Goal: Contribute content

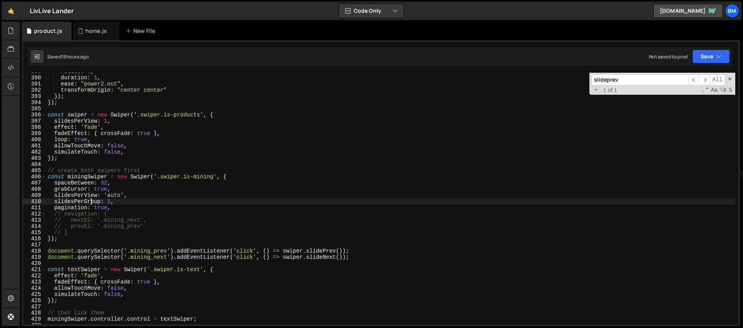
scroll to position [2407, 0]
click at [116, 184] on div "rotate : 0 , duration : 1 , ease : "power2.out" , transformOrigin : "center cen…" at bounding box center [390, 201] width 689 height 264
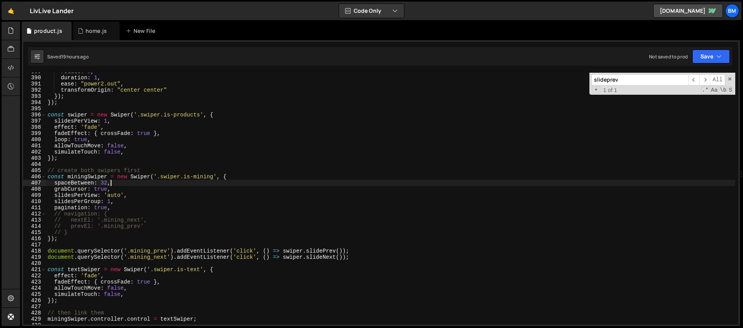
type textarea "// spaceBetween: 32,"
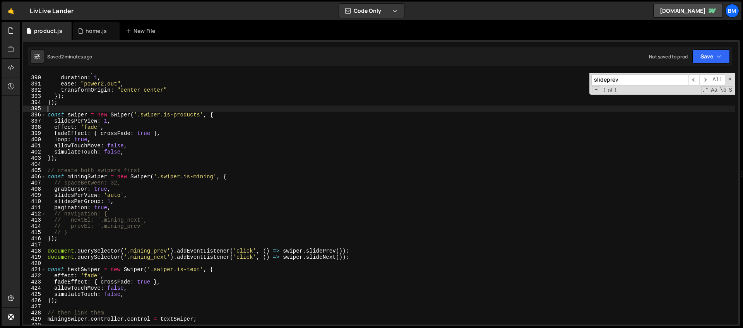
click at [172, 110] on div "rotate : 0 , duration : 1 , ease : "power2.out" , transformOrigin : "center cen…" at bounding box center [390, 201] width 689 height 264
click at [171, 94] on div "rotate : 0 , duration : 1 , ease : "power2.out" , transformOrigin : "center cen…" at bounding box center [390, 201] width 689 height 264
drag, startPoint x: 124, startPoint y: 194, endPoint x: 105, endPoint y: 196, distance: 19.4
click at [105, 196] on div "rotate : 0 , duration : 1 , ease : "power2.out" , transformOrigin : "center cen…" at bounding box center [390, 201] width 689 height 264
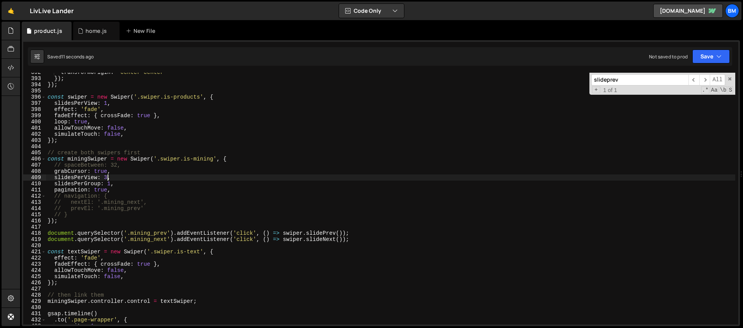
scroll to position [2425, 0]
click at [346, 233] on div "transformOrigin : "center center" }) ; }) ; const swiper = new Swiper ( '.swipe…" at bounding box center [390, 201] width 689 height 264
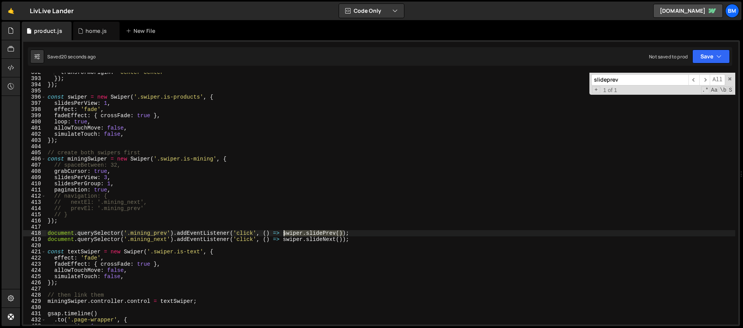
drag, startPoint x: 344, startPoint y: 233, endPoint x: 284, endPoint y: 234, distance: 59.6
click at [284, 234] on div "transformOrigin : "center center" }) ; }) ; const swiper = new Swiper ( '.swipe…" at bounding box center [390, 201] width 689 height 264
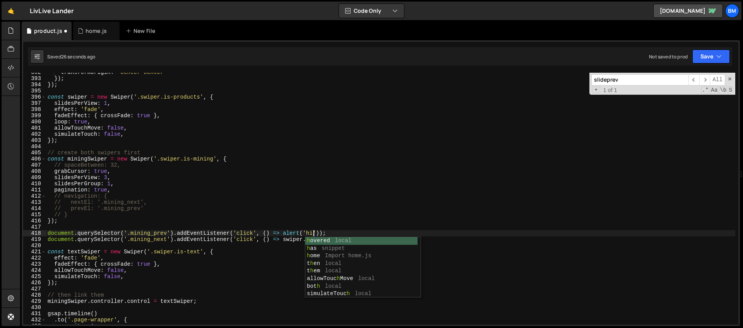
scroll to position [0, 19]
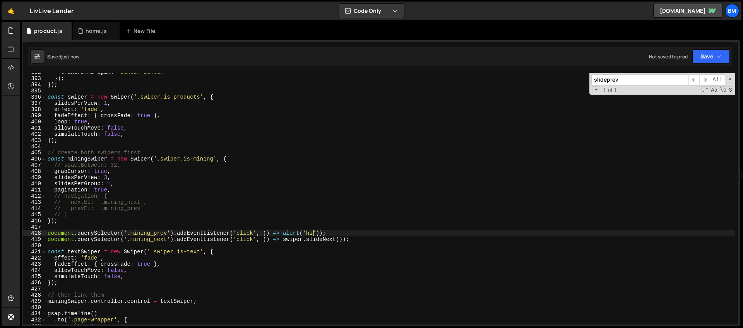
click at [293, 222] on div "transformOrigin : "center center" }) ; }) ; const swiper = new Swiper ( '.swipe…" at bounding box center [390, 201] width 689 height 264
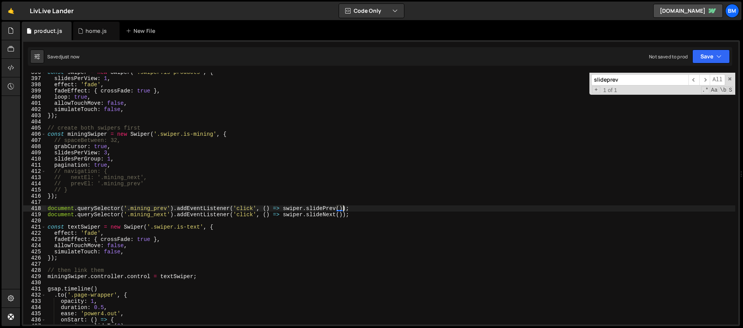
scroll to position [2415, 0]
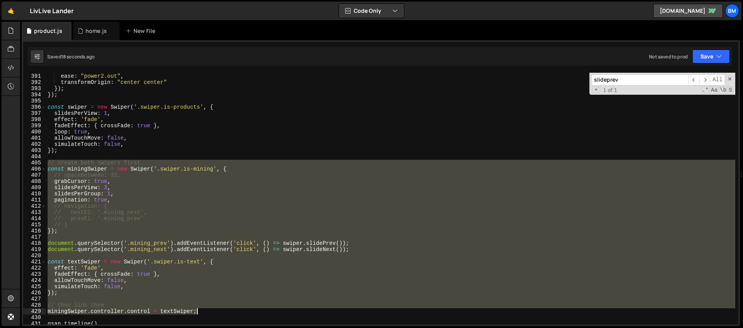
drag, startPoint x: 48, startPoint y: 162, endPoint x: 211, endPoint y: 312, distance: 221.9
click at [211, 312] on div "duration : 1 , ease : "power2.out" , transformOrigin : "center center" }) ; }) …" at bounding box center [390, 199] width 689 height 264
type textarea "// then link them miningSwiper.controller.control = textSwiper;"
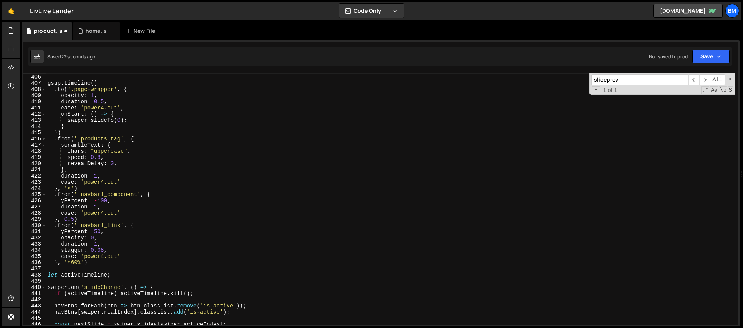
scroll to position [2412, 0]
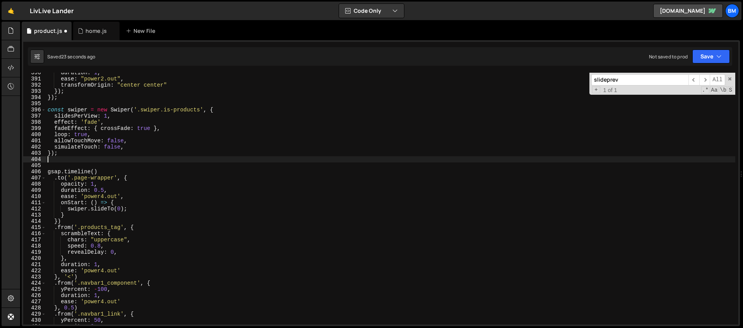
type textarea "});"
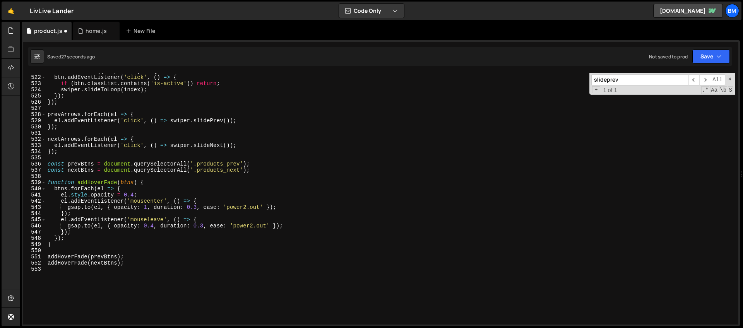
scroll to position [3295, 0]
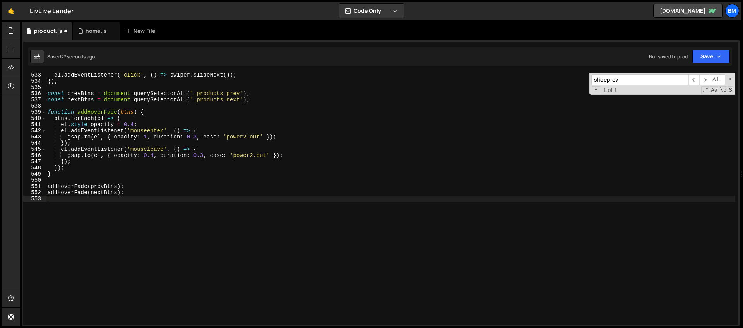
click at [107, 268] on div "el . addEventListener ( 'click' , ( ) => swiper . slideNext ( )) ; }) ; const p…" at bounding box center [390, 204] width 689 height 264
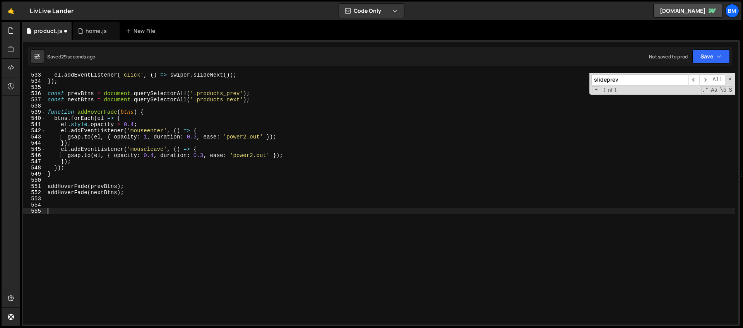
paste textarea "miningSwiper.controller.control = textSwiper;"
type textarea "miningSwiper.controller.control = textSwiper;"
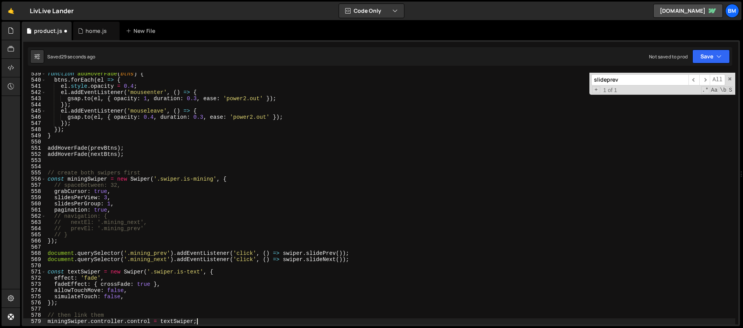
scroll to position [3333, 0]
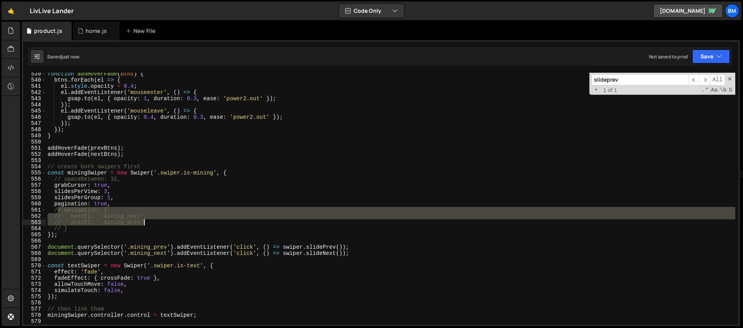
drag, startPoint x: 59, startPoint y: 211, endPoint x: 154, endPoint y: 220, distance: 95.7
click at [154, 220] on div "function addHoverFade ( btns ) { btns . forEach ( el => { el . style . opacity …" at bounding box center [390, 203] width 689 height 264
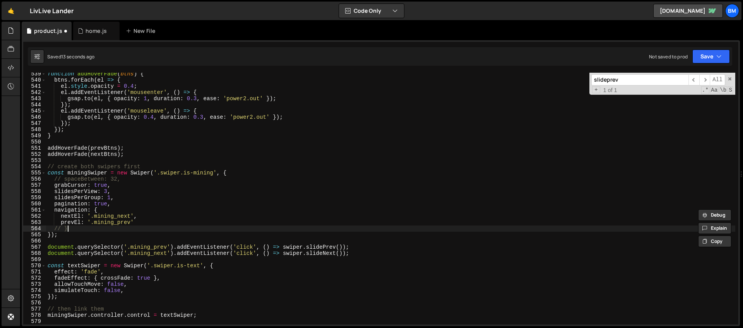
click at [110, 226] on div "function addHoverFade ( btns ) { btns . forEach ( el => { el . style . opacity …" at bounding box center [390, 203] width 689 height 264
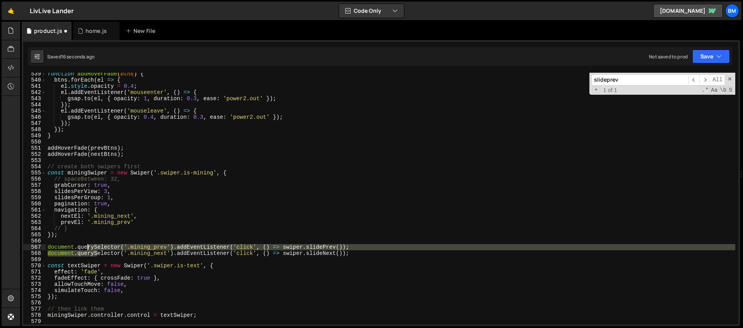
drag, startPoint x: 97, startPoint y: 253, endPoint x: 87, endPoint y: 246, distance: 11.4
click at [87, 246] on div "function addHoverFade ( btns ) { btns . forEach ( el => { el . style . opacity …" at bounding box center [390, 203] width 689 height 264
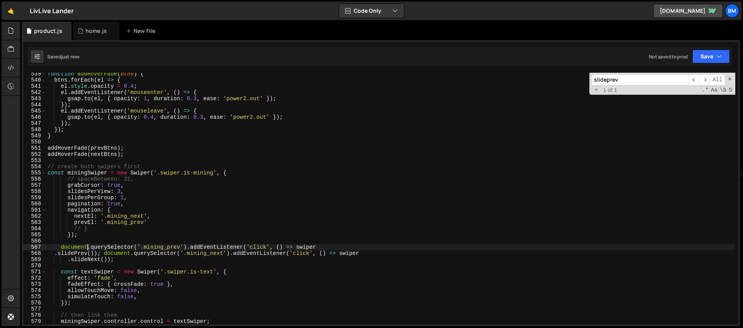
type textarea "miningSwiper.controller.control = textSwiper;"
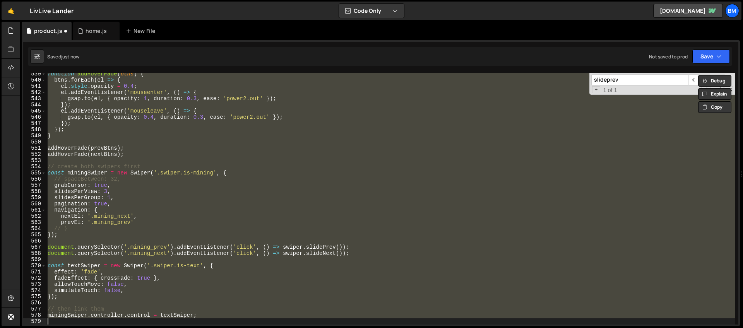
click at [99, 260] on div "function addHoverFade ( btns ) { btns . forEach ( el => { el . style . opacity …" at bounding box center [390, 199] width 689 height 252
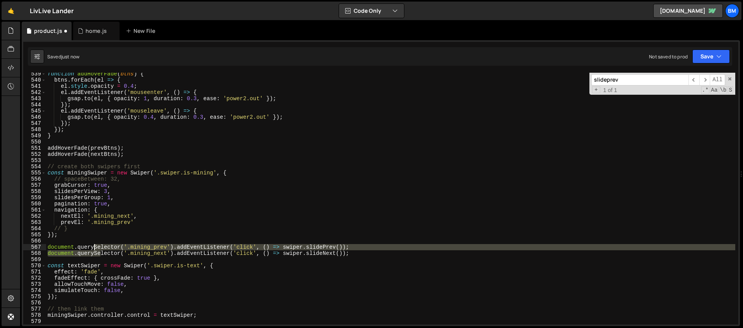
drag, startPoint x: 100, startPoint y: 256, endPoint x: 93, endPoint y: 249, distance: 9.6
click at [93, 249] on div "function addHoverFade ( btns ) { btns . forEach ( el => { el . style . opacity …" at bounding box center [390, 203] width 689 height 264
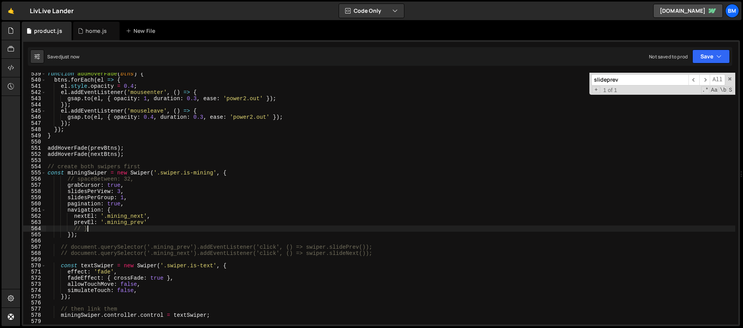
click at [91, 228] on div "function addHoverFade ( btns ) { btns . forEach ( el => { el . style . opacity …" at bounding box center [390, 203] width 689 height 264
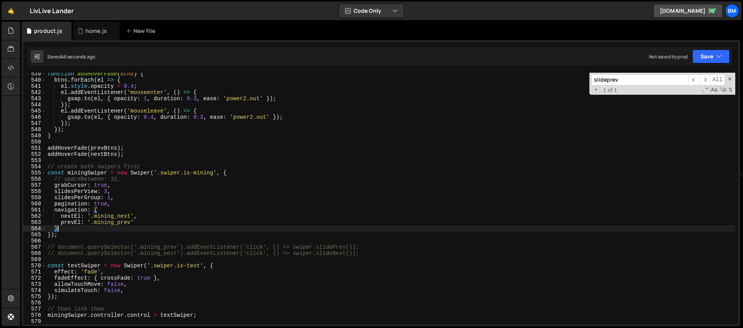
click at [94, 211] on div "function addHoverFade ( btns ) { btns . forEach ( el => { el . style . opacity …" at bounding box center [390, 203] width 689 height 264
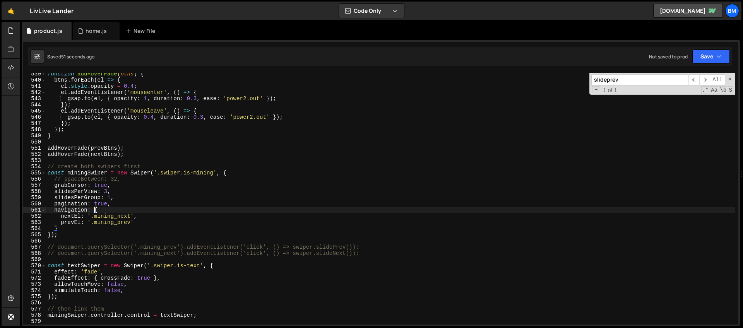
click at [127, 206] on div "function addHoverFade ( btns ) { btns . forEach ( el => { el . style . opacity …" at bounding box center [390, 203] width 689 height 264
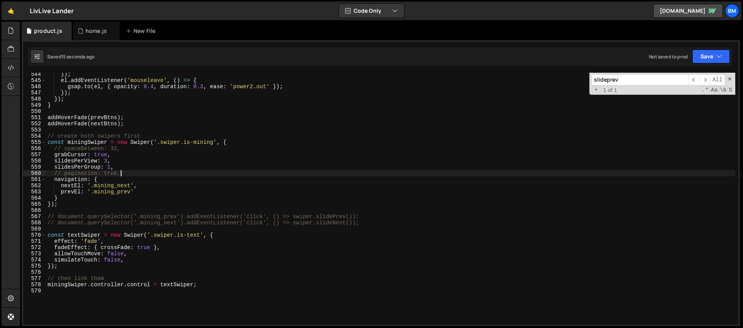
click at [115, 286] on div "}) ; el . addEventListener ( 'mouseleave' , ( ) => { gsap . to ( el , { opacity…" at bounding box center [390, 203] width 689 height 264
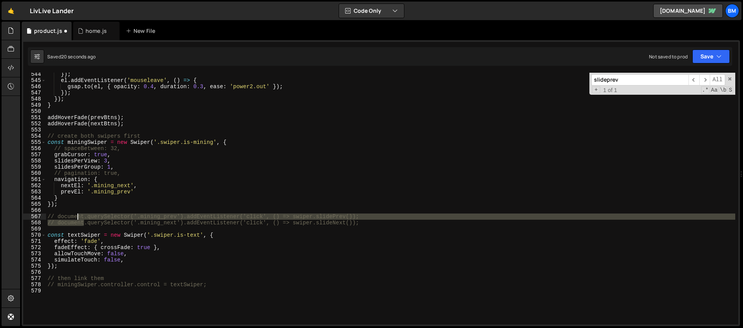
drag, startPoint x: 83, startPoint y: 224, endPoint x: 77, endPoint y: 218, distance: 7.9
click at [77, 218] on div "}) ; el . addEventListener ( 'mouseleave' , ( ) => { gsap . to ( el , { opacity…" at bounding box center [390, 203] width 689 height 264
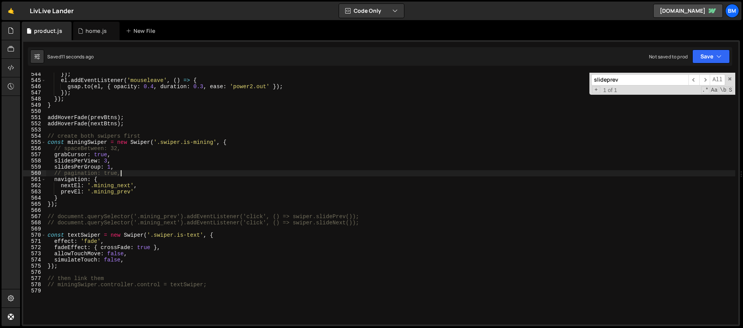
click at [131, 173] on div "}) ; el . addEventListener ( 'mouseleave' , ( ) => { gsap . to ( el , { opacity…" at bounding box center [390, 203] width 689 height 264
click at [128, 166] on div "}) ; el . addEventListener ( 'mouseleave' , ( ) => { gsap . to ( el , { opacity…" at bounding box center [390, 203] width 689 height 264
click at [134, 175] on div "}) ; el . addEventListener ( 'mouseleave' , ( ) => { gsap . to ( el , { opacity…" at bounding box center [390, 203] width 689 height 264
click at [122, 156] on div "}) ; el . addEventListener ( 'mouseleave' , ( ) => { gsap . to ( el , { opacity…" at bounding box center [390, 203] width 689 height 264
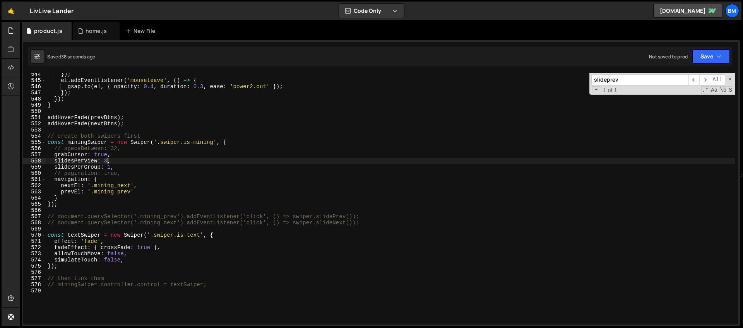
click at [106, 163] on div "}) ; el . addEventListener ( 'mouseleave' , ( ) => { gsap . to ( el , { opacity…" at bounding box center [390, 203] width 689 height 264
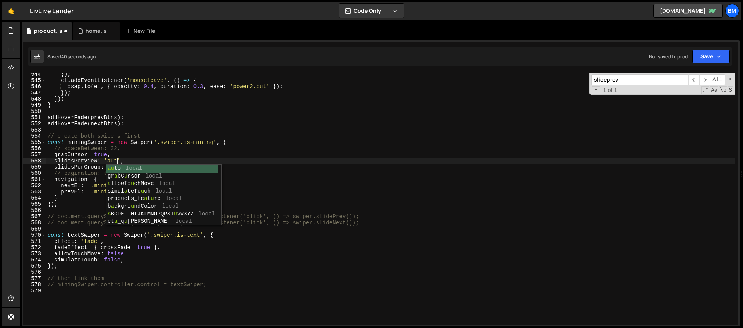
scroll to position [0, 5]
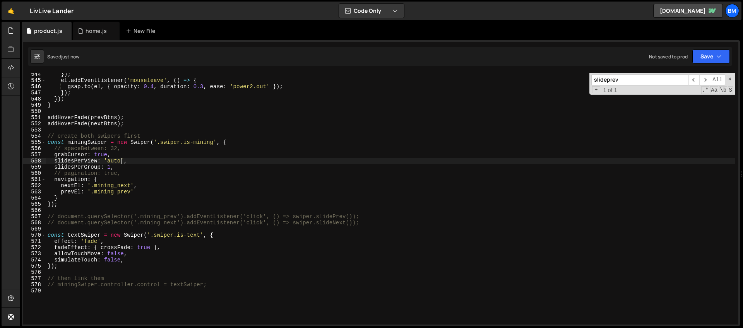
click at [109, 165] on div "}) ; el . addEventListener ( 'mouseleave' , ( ) => { gsap . to ( el , { opacity…" at bounding box center [390, 203] width 689 height 264
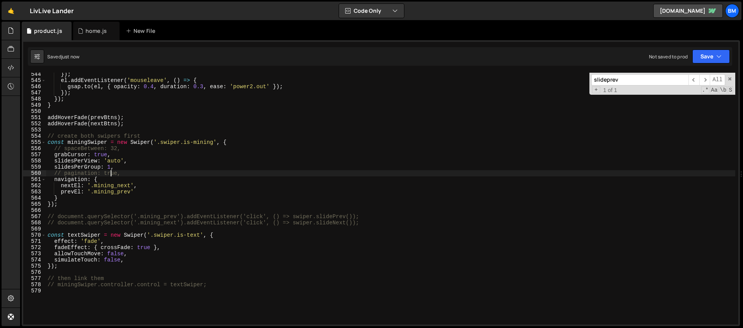
click at [110, 172] on div "}) ; el . addEventListener ( 'mouseleave' , ( ) => { gsap . to ( el , { opacity…" at bounding box center [390, 203] width 689 height 264
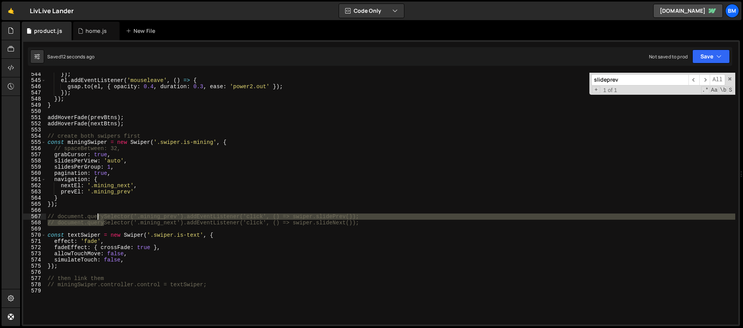
drag, startPoint x: 103, startPoint y: 224, endPoint x: 99, endPoint y: 219, distance: 6.9
click at [99, 219] on div "}) ; el . addEventListener ( 'mouseleave' , ( ) => { gsap . to ( el , { opacity…" at bounding box center [390, 203] width 689 height 264
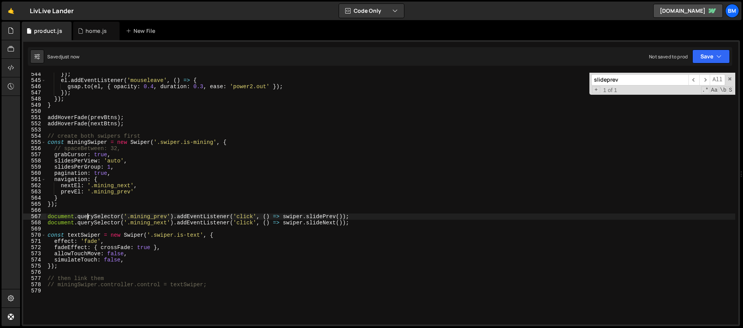
click at [102, 180] on div "}) ; el . addEventListener ( 'mouseleave' , ( ) => { gsap . to ( el , { opacity…" at bounding box center [390, 203] width 689 height 264
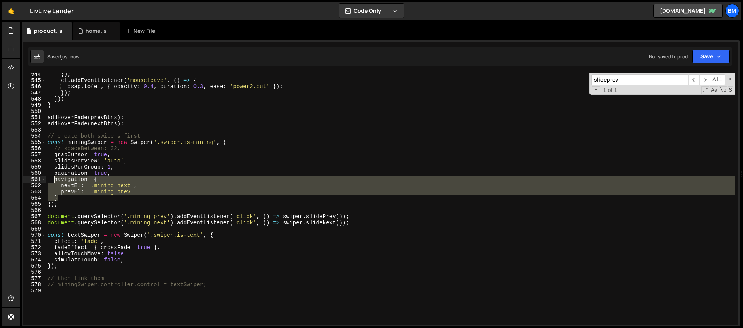
drag, startPoint x: 64, startPoint y: 196, endPoint x: 54, endPoint y: 182, distance: 17.4
click at [54, 182] on div "}) ; el . addEventListener ( 'mouseleave' , ( ) => { gsap . to ( el , { opacity…" at bounding box center [390, 203] width 689 height 264
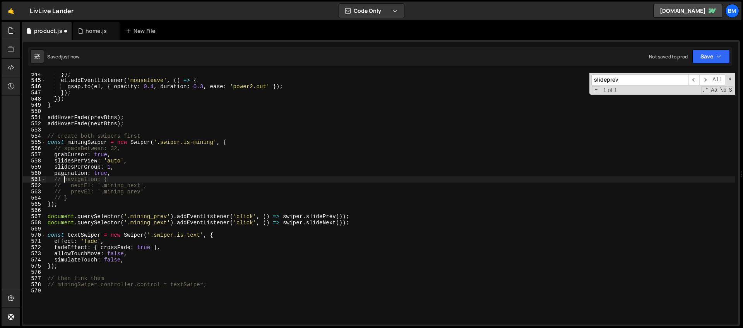
type textarea "// navigation: {"
click at [132, 27] on div "New File" at bounding box center [142, 31] width 33 height 8
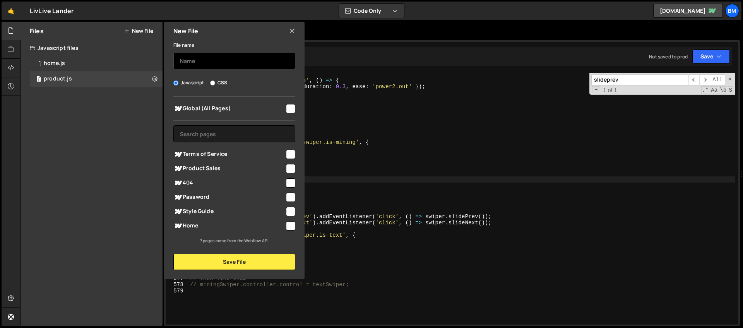
click at [192, 65] on input "text" at bounding box center [234, 60] width 122 height 17
type input "TOS"
click at [288, 153] on input "checkbox" at bounding box center [290, 154] width 9 height 9
checkbox input "true"
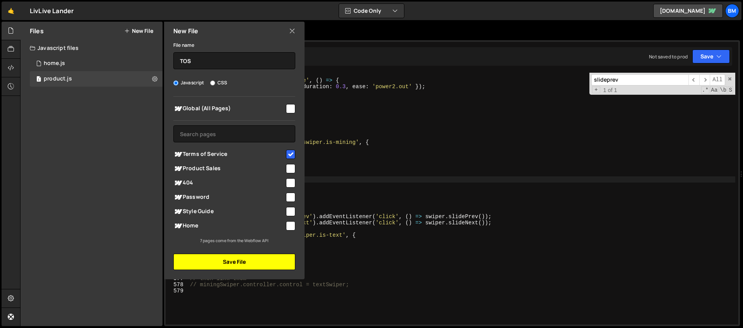
click at [240, 267] on button "Save File" at bounding box center [234, 262] width 122 height 16
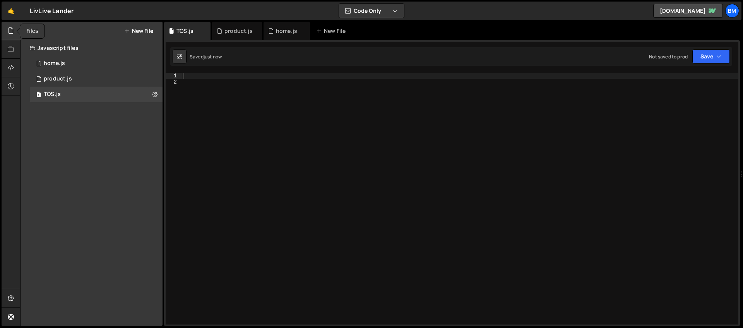
click at [12, 34] on icon at bounding box center [11, 30] width 6 height 9
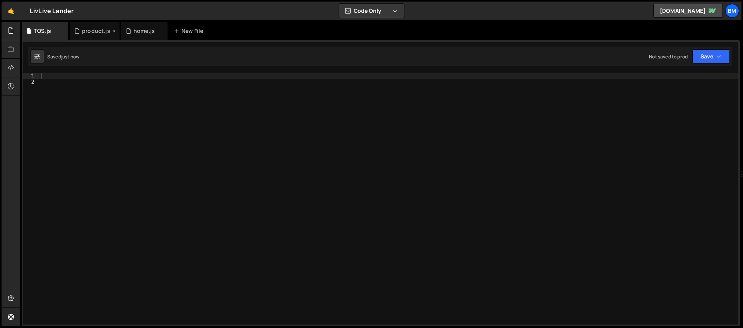
click at [86, 30] on div "product.js" at bounding box center [96, 31] width 28 height 8
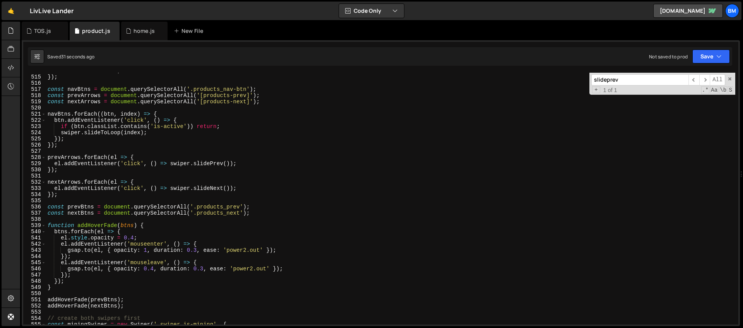
scroll to position [3092, 0]
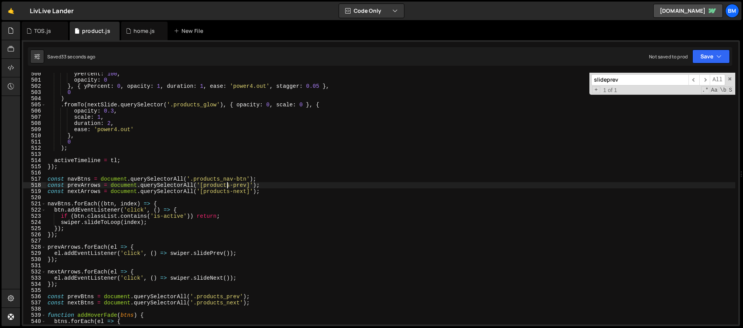
click at [228, 186] on div "yPercent : 100 , opacity : 0 } , { yPercent : 0 , opacity : 1 , duration : 1 , …" at bounding box center [390, 203] width 689 height 264
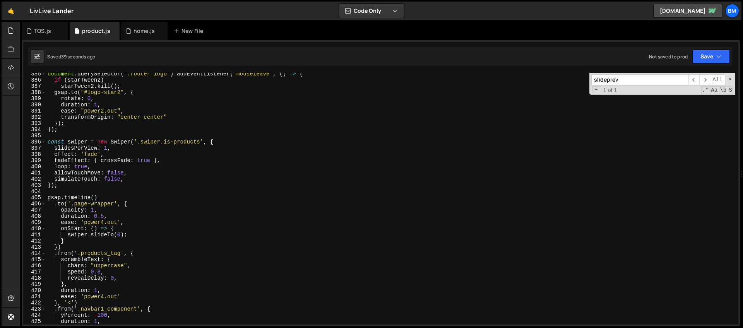
scroll to position [2305, 0]
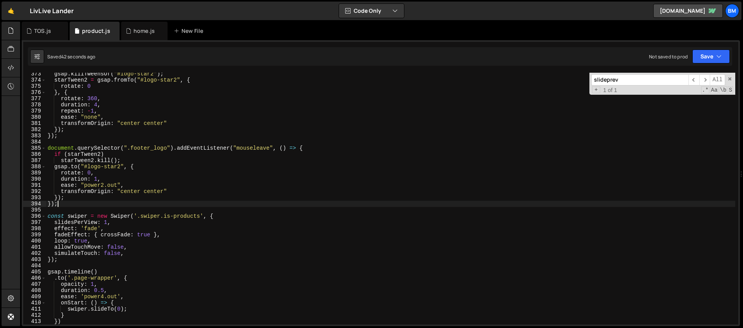
click at [66, 204] on div "gsap . killTweensOf ( "#logo-star2" ) ; starTween2 = gsap . fromTo ( "#logo-sta…" at bounding box center [390, 203] width 689 height 264
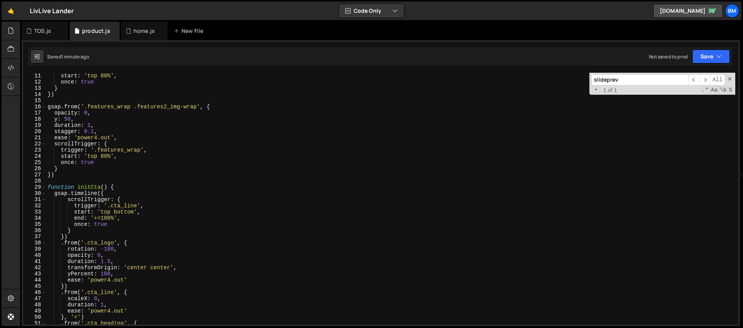
scroll to position [53, 0]
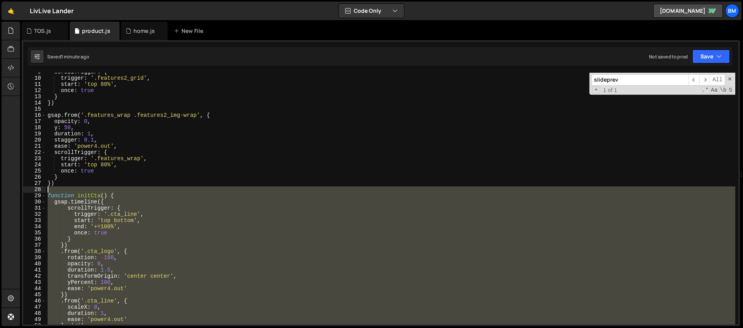
click at [52, 189] on div "scrollTrigger : { trigger : '.features2_grid' , start : 'top 80%' , once : true…" at bounding box center [390, 201] width 689 height 264
type textarea "function initCta() {"
click at [41, 34] on div "TOS.js" at bounding box center [42, 31] width 17 height 8
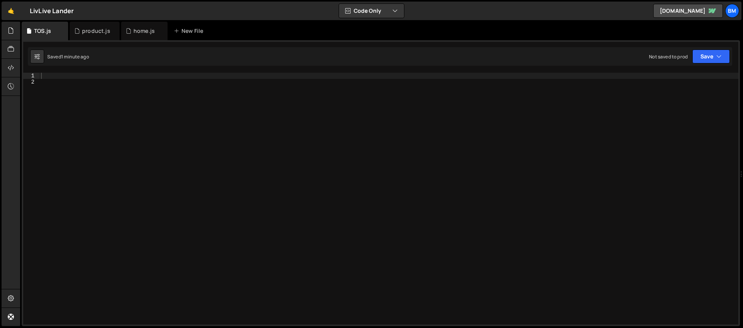
click at [67, 74] on div at bounding box center [388, 205] width 699 height 264
paste textarea "});"
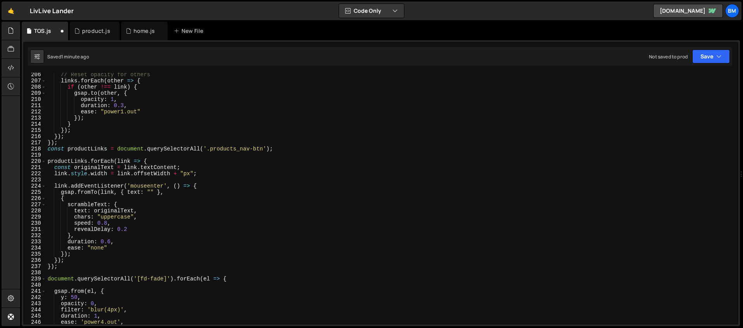
scroll to position [1270, 0]
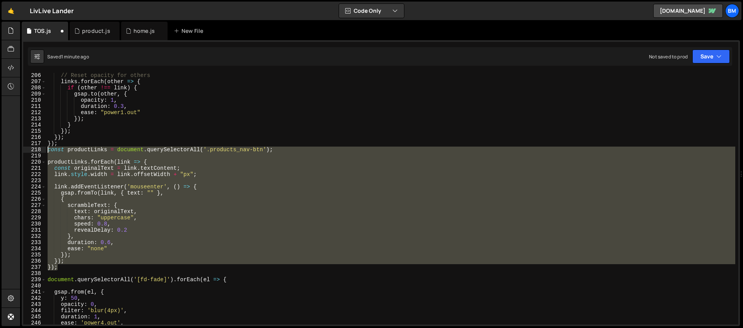
drag, startPoint x: 62, startPoint y: 266, endPoint x: 15, endPoint y: 148, distance: 127.3
click at [15, 148] on div "Hold on a sec... Are you certain you wish to leave this page? Any changes you'v…" at bounding box center [371, 164] width 743 height 328
type textarea "const productLinks = document.querySelectorAll('.products_nav-btn');"
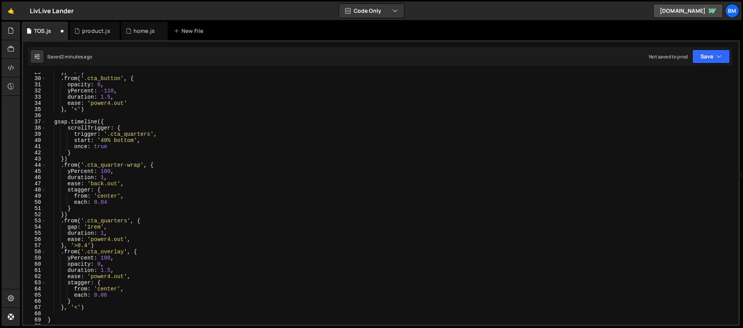
scroll to position [177, 0]
click at [127, 121] on div "} , '>' ) . from ( '.cta_button' , { opacity : 0 , yPercent : - 110 , duration …" at bounding box center [390, 201] width 689 height 264
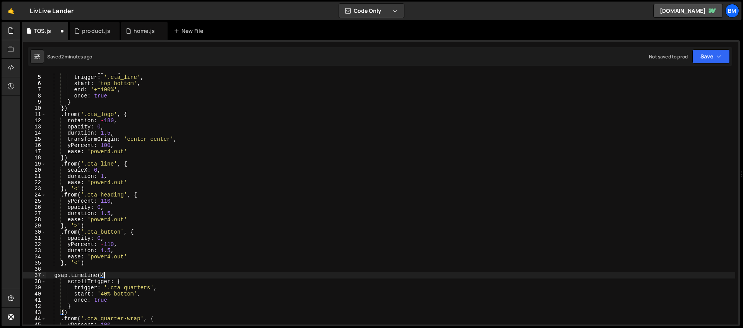
scroll to position [0, 0]
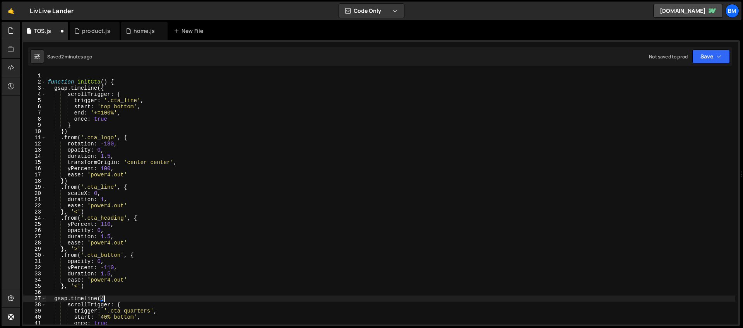
type textarea "scrollTrigger: {"
